Goal: Task Accomplishment & Management: Manage account settings

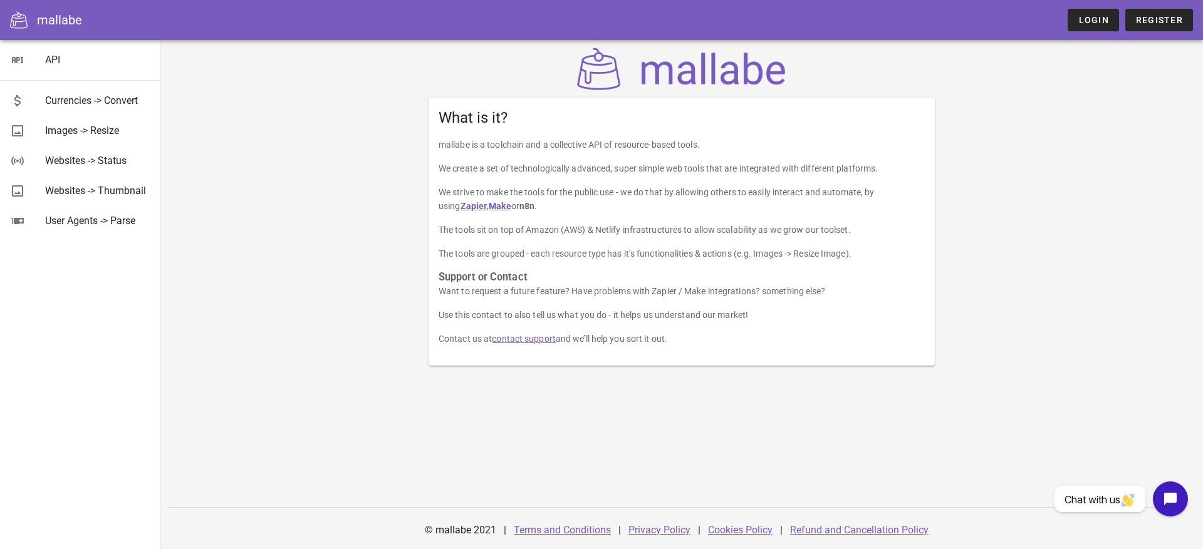
click at [461, 207] on strong "Zapier" at bounding box center [474, 206] width 27 height 10
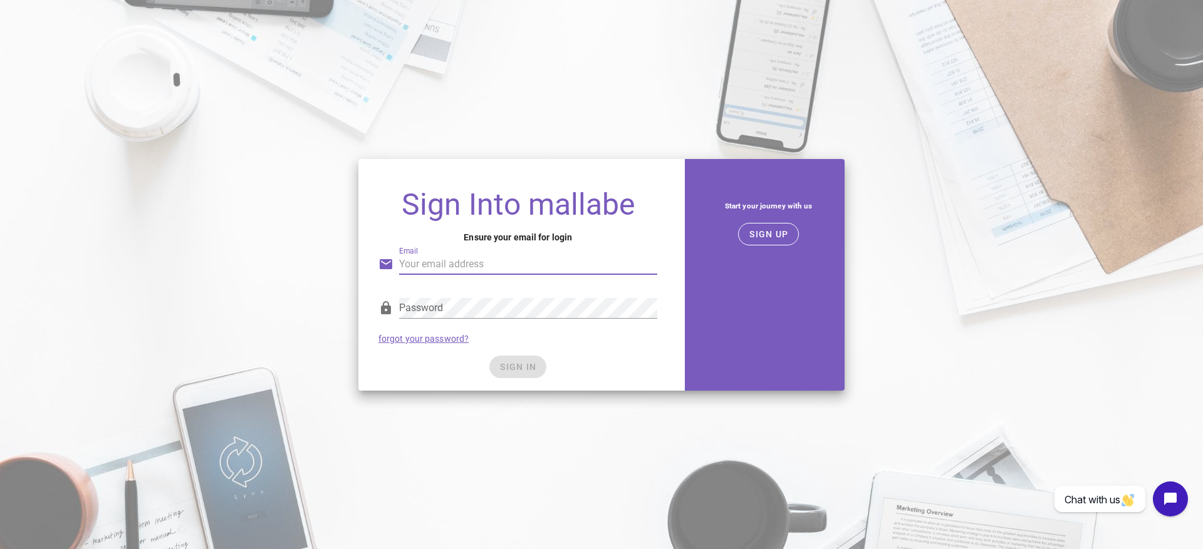
click at [420, 258] on input "Email" at bounding box center [528, 264] width 258 height 20
type input "marc.mcnatt@icloud.com"
click at [407, 362] on div "SIGN IN" at bounding box center [517, 367] width 279 height 23
click at [496, 362] on button "SIGN IN" at bounding box center [517, 367] width 57 height 23
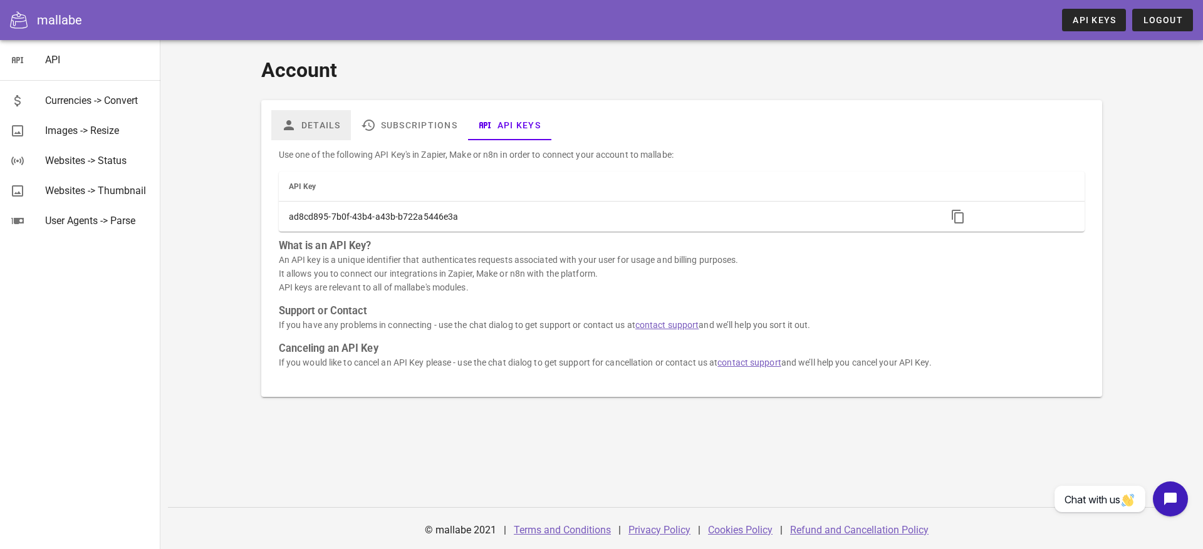
click at [304, 124] on link "Details" at bounding box center [311, 125] width 80 height 30
